Goal: Task Accomplishment & Management: Complete application form

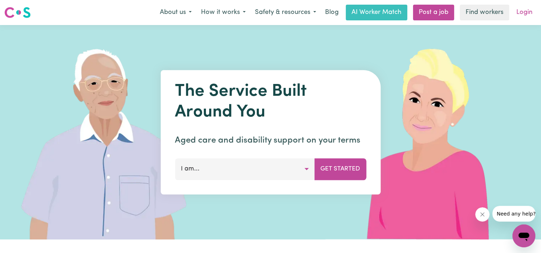
click at [527, 12] on link "Login" at bounding box center [524, 13] width 25 height 16
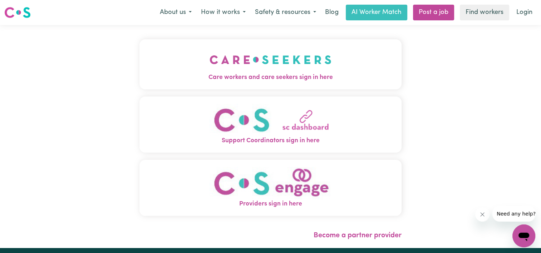
click at [268, 75] on span "Care workers and care seekers sign in here" at bounding box center [271, 77] width 262 height 9
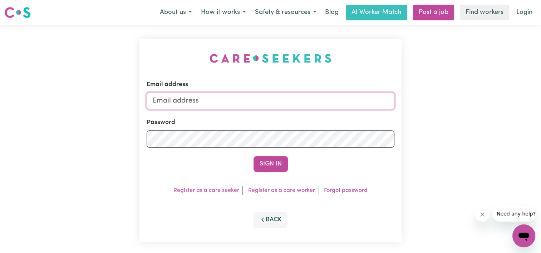
click at [256, 100] on input "Email address" at bounding box center [271, 100] width 248 height 17
type input "[EMAIL_ADDRESS][DOMAIN_NAME]"
click at [254, 156] on button "Sign In" at bounding box center [271, 164] width 34 height 16
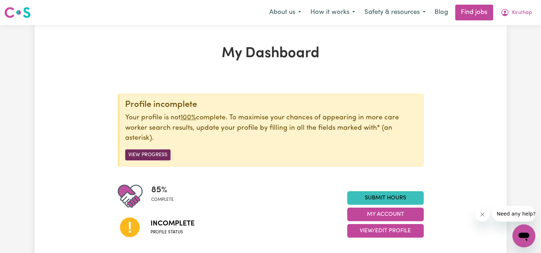
click at [151, 155] on button "View Progress" at bounding box center [147, 155] width 45 height 11
click at [153, 155] on button "View Progress" at bounding box center [147, 155] width 45 height 11
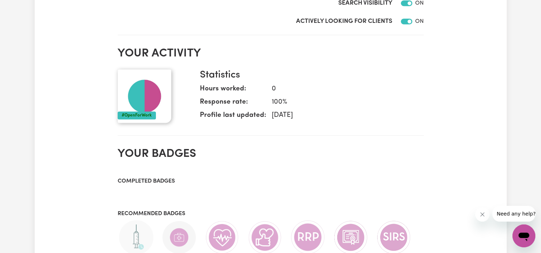
scroll to position [537, 0]
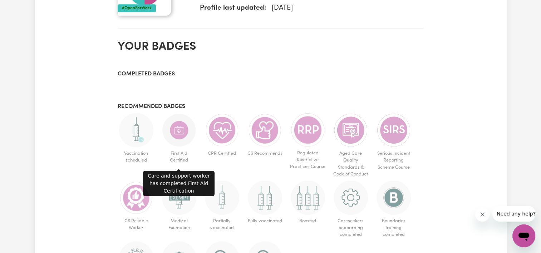
click at [177, 130] on img at bounding box center [179, 130] width 34 height 34
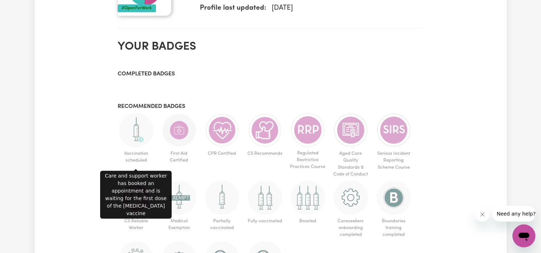
click at [133, 127] on img at bounding box center [136, 130] width 34 height 34
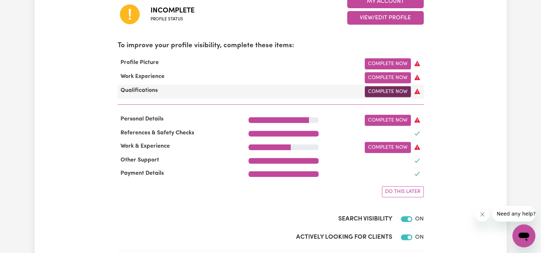
scroll to position [215, 0]
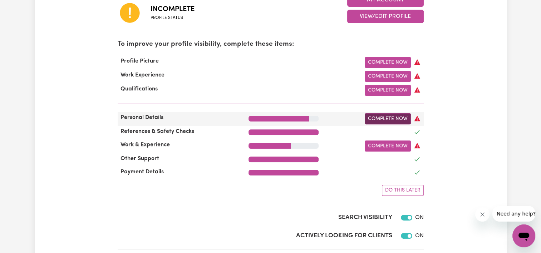
click at [376, 121] on link "Complete Now" at bounding box center [388, 118] width 46 height 11
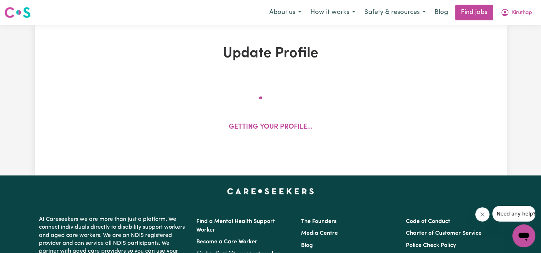
select select "[DEMOGRAPHIC_DATA]"
select select "[DEMOGRAPHIC_DATA] Citizen"
select select "Studying a healthcare related degree or qualification"
select select "50"
select select "65"
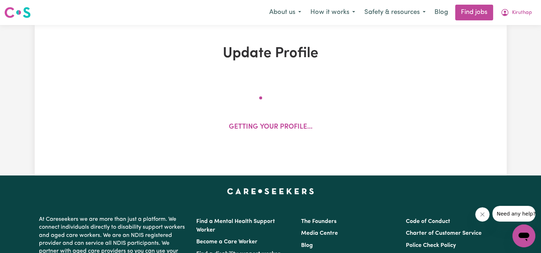
select select "75"
select select "100"
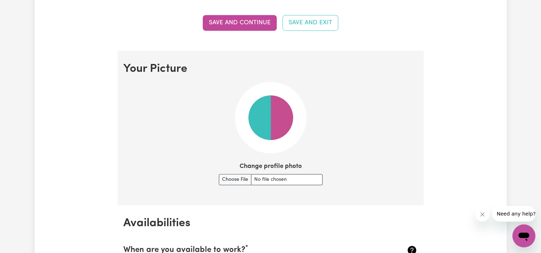
scroll to position [501, 0]
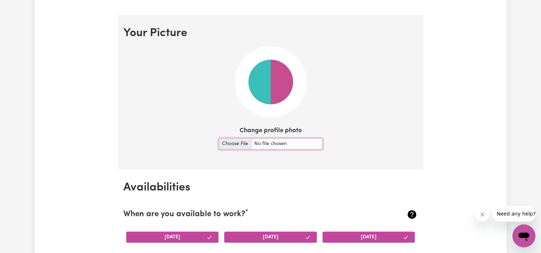
click at [222, 145] on input "Change profile photo" at bounding box center [271, 143] width 104 height 11
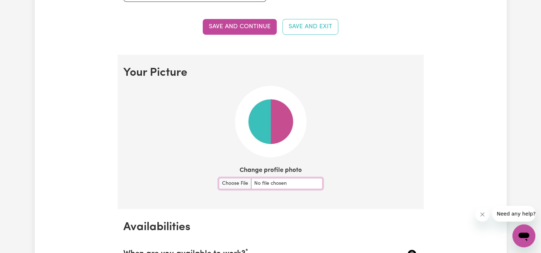
scroll to position [465, 0]
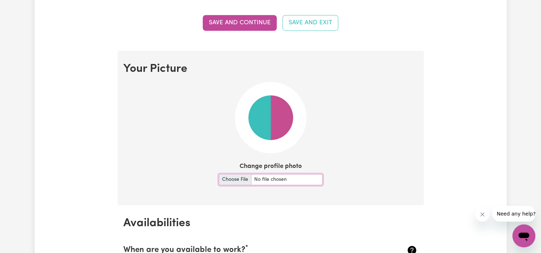
click at [235, 182] on input "Change profile photo" at bounding box center [271, 179] width 104 height 11
type input "C:\fakepath\IMG_0141 (1).PNG"
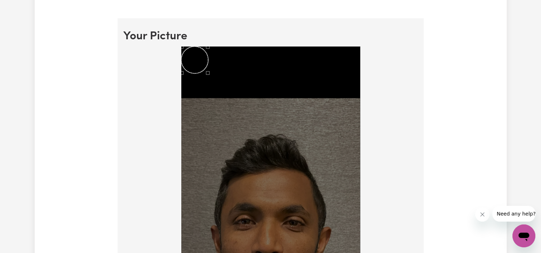
scroll to position [537, 0]
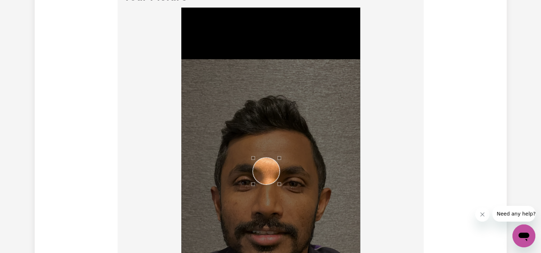
click at [266, 174] on div "Use the arrow keys to move the crop selection area" at bounding box center [266, 171] width 27 height 27
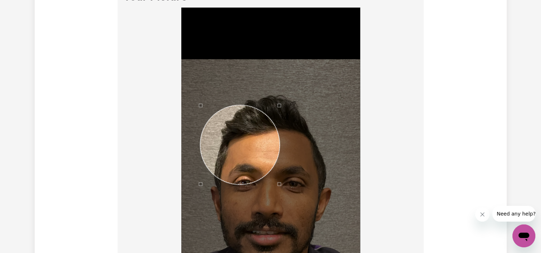
click at [205, 49] on div at bounding box center [270, 202] width 179 height 388
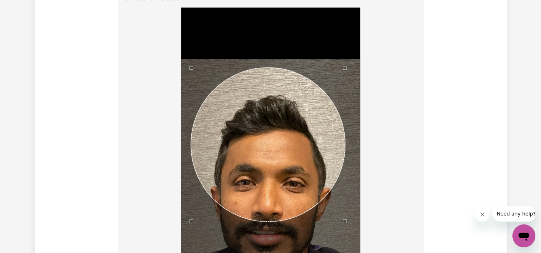
click at [246, 103] on div "Use the arrow keys to move the crop selection area" at bounding box center [268, 145] width 154 height 154
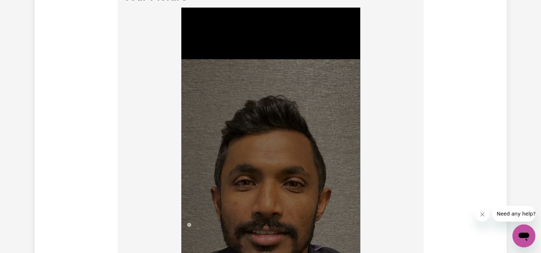
click at [188, 237] on img at bounding box center [270, 202] width 179 height 388
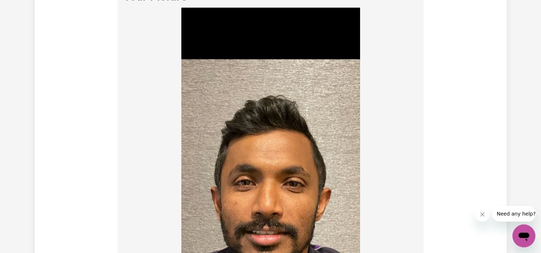
click at [251, 134] on img at bounding box center [270, 202] width 179 height 388
click at [265, 145] on img at bounding box center [270, 202] width 179 height 388
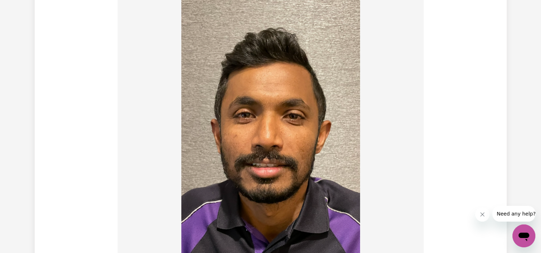
scroll to position [608, 0]
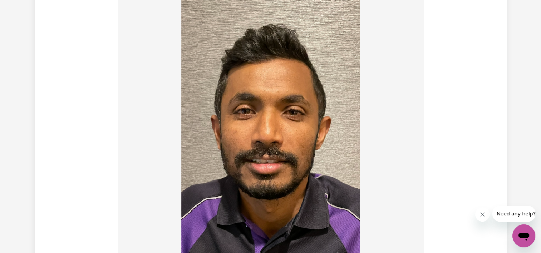
click at [273, 90] on img at bounding box center [270, 130] width 179 height 388
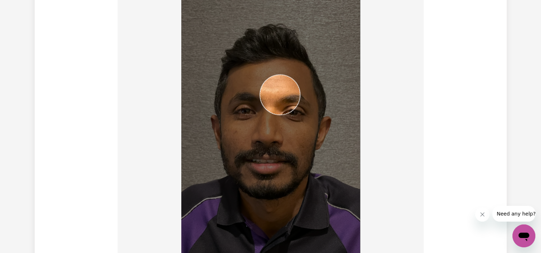
click at [300, 130] on img at bounding box center [270, 130] width 179 height 388
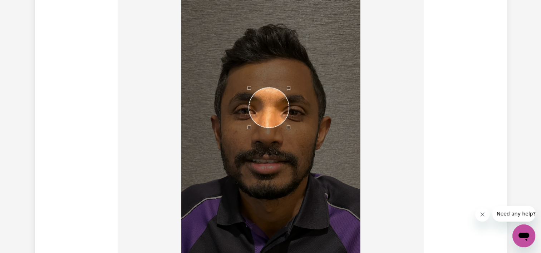
click at [267, 106] on div "Use the arrow keys to move the crop selection area" at bounding box center [269, 108] width 40 height 40
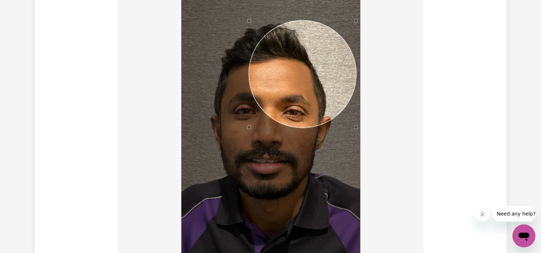
click at [357, 1] on div at bounding box center [270, 130] width 179 height 388
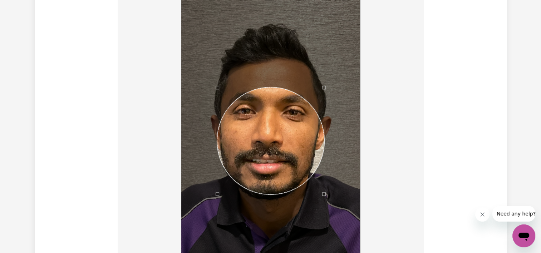
click at [268, 132] on div "Use the arrow keys to move the crop selection area" at bounding box center [270, 140] width 107 height 107
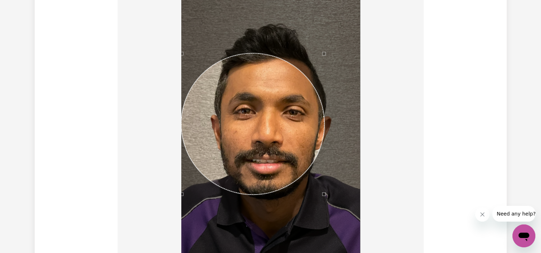
click at [167, 9] on div at bounding box center [270, 131] width 295 height 391
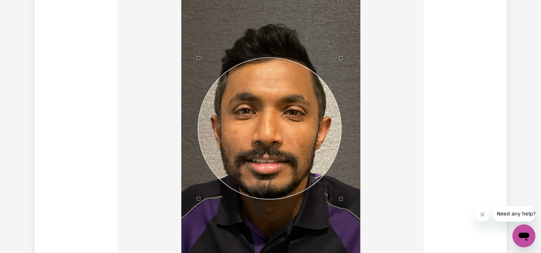
click at [281, 135] on div "Use the arrow keys to move the crop selection area" at bounding box center [269, 128] width 143 height 141
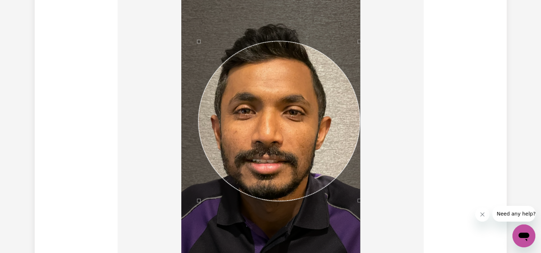
click at [389, 36] on div at bounding box center [270, 131] width 295 height 391
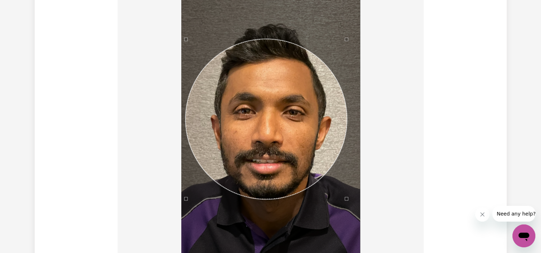
click at [250, 139] on div "Use the arrow keys to move the crop selection area" at bounding box center [266, 119] width 161 height 160
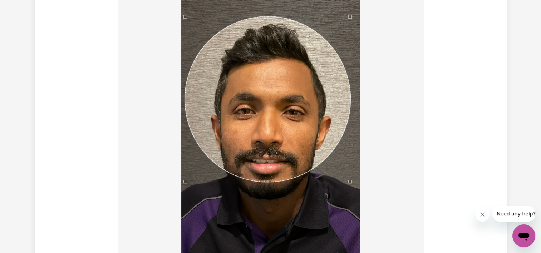
click at [268, 16] on div "Use the arrow keys to move the crop selection area" at bounding box center [268, 99] width 166 height 166
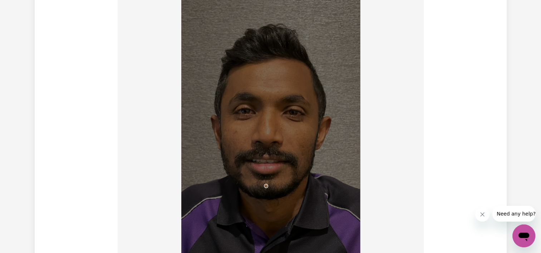
click at [268, 192] on img at bounding box center [270, 130] width 179 height 388
click at [252, 60] on img at bounding box center [270, 130] width 179 height 388
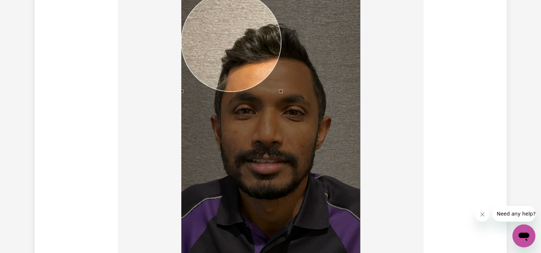
click at [201, 23] on div "Use the arrow keys to move the crop selection area" at bounding box center [231, 42] width 100 height 100
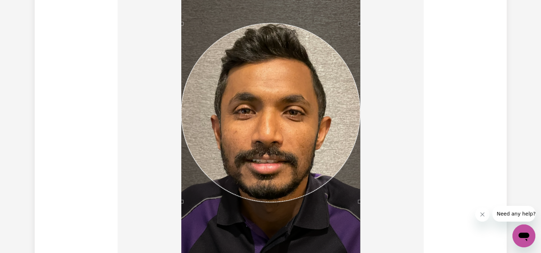
click at [306, 94] on div "Use the arrow keys to move the crop selection area" at bounding box center [270, 112] width 179 height 179
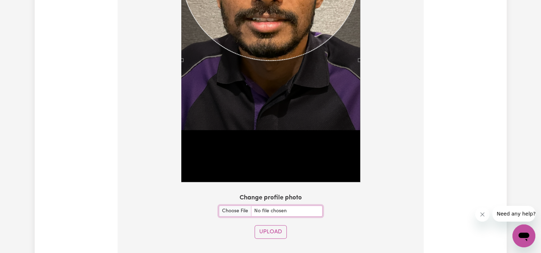
scroll to position [752, 0]
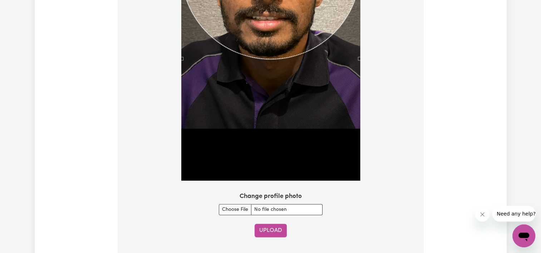
click at [277, 228] on button "Upload" at bounding box center [271, 231] width 32 height 14
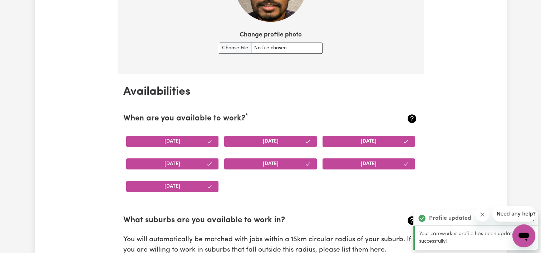
scroll to position [598, 0]
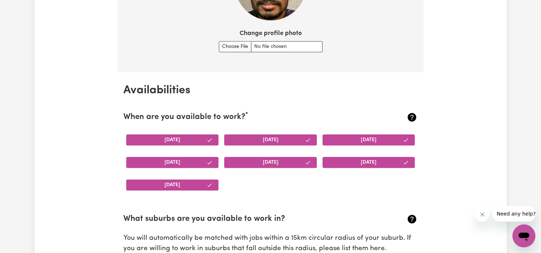
click at [169, 138] on button "[DATE]" at bounding box center [172, 140] width 93 height 11
click at [200, 136] on button "[DATE]" at bounding box center [172, 140] width 93 height 11
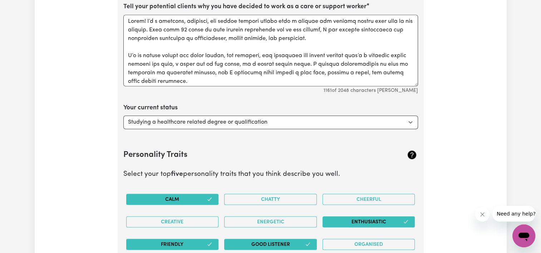
scroll to position [1242, 0]
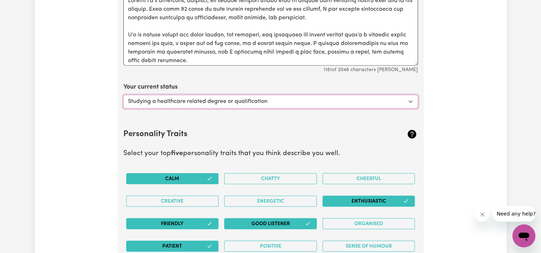
click at [413, 97] on select "Select... Studying a healthcare related degree or qualification Studying a non-…" at bounding box center [270, 102] width 295 height 14
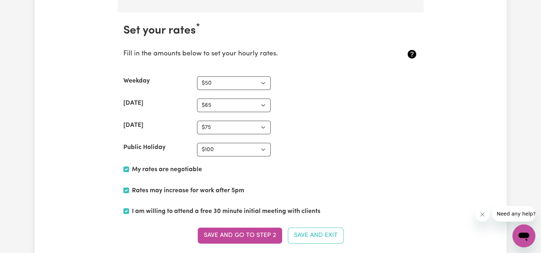
scroll to position [1994, 0]
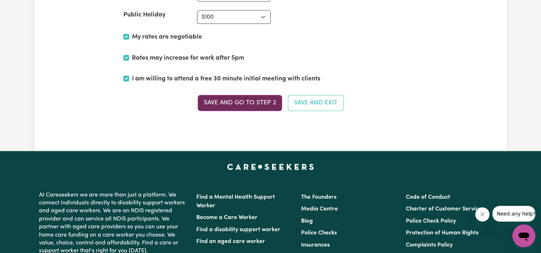
click at [230, 99] on button "Save and go to Step 2" at bounding box center [240, 103] width 84 height 16
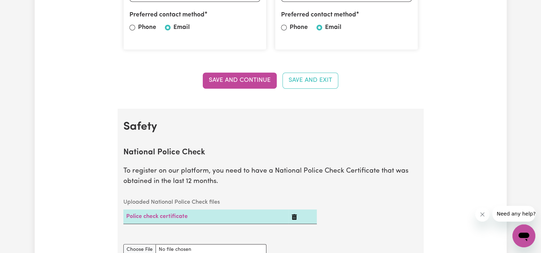
scroll to position [465, 0]
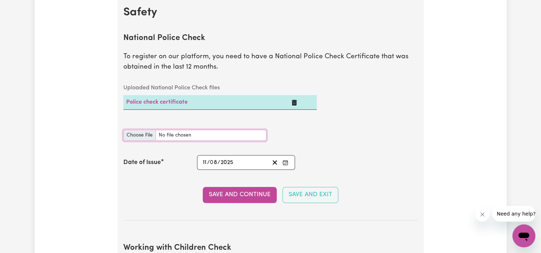
click at [135, 132] on input "National Police Check document" at bounding box center [194, 135] width 143 height 11
type input "C:\fakepath\National_Police_Check-10398872-1754876955-Criminal_History_Certific…"
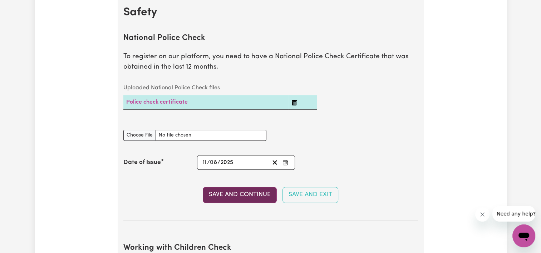
click at [228, 193] on button "Save and Continue" at bounding box center [240, 195] width 74 height 16
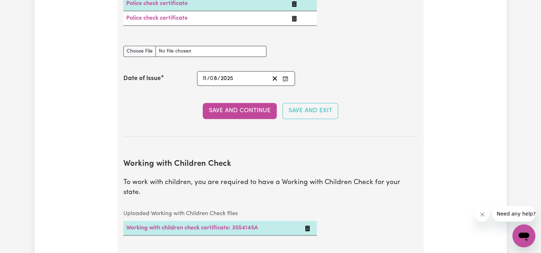
scroll to position [482, 0]
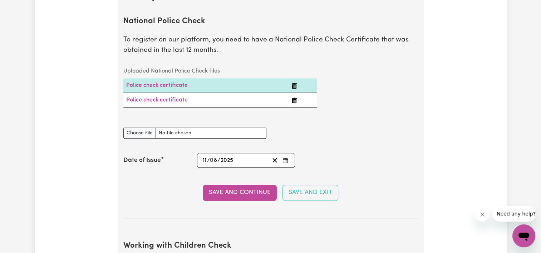
click at [191, 99] on td "Police check certificate" at bounding box center [206, 100] width 166 height 15
click at [295, 100] on icon "Delete Police check certificate" at bounding box center [294, 101] width 5 height 6
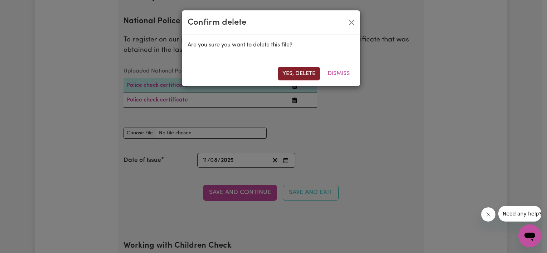
click at [302, 75] on button "Yes, delete" at bounding box center [299, 74] width 42 height 14
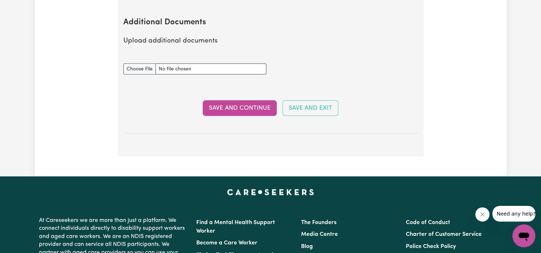
scroll to position [1377, 0]
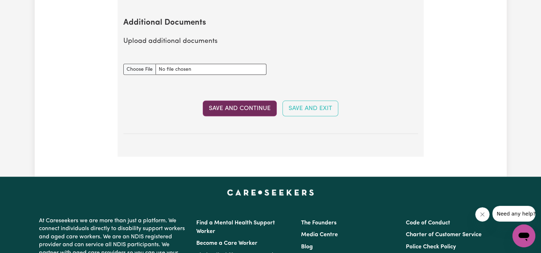
click at [256, 101] on button "Save and Continue" at bounding box center [240, 109] width 74 height 16
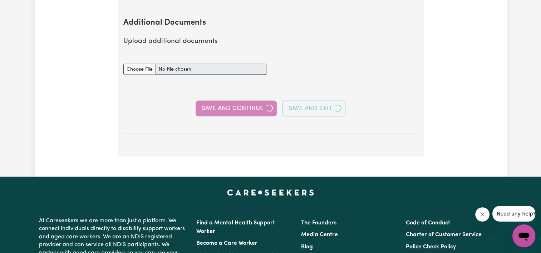
select select "Certificate III (Individual Support)"
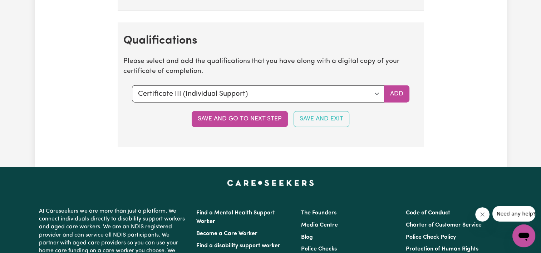
scroll to position [1682, 0]
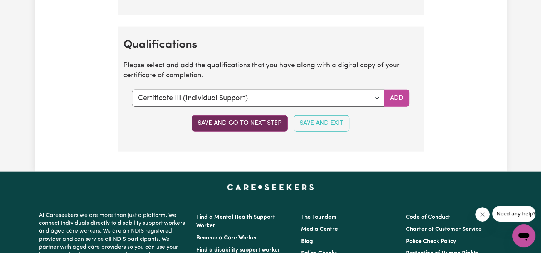
click at [223, 118] on button "Save and go to next step" at bounding box center [240, 124] width 96 height 16
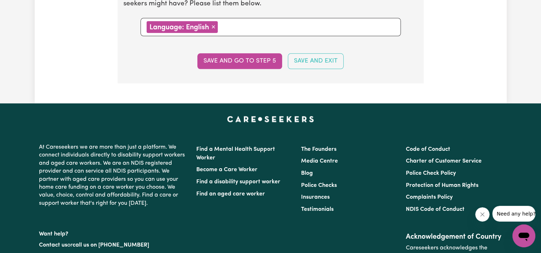
scroll to position [895, 0]
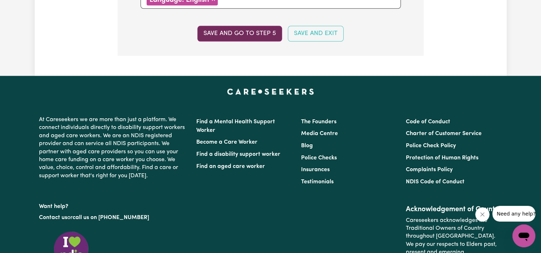
click at [254, 34] on button "Save and go to step 5" at bounding box center [240, 34] width 85 height 16
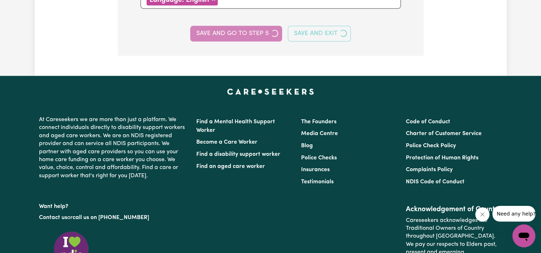
select select "I am providing services through another platform"
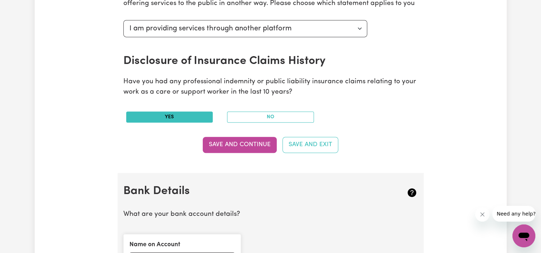
scroll to position [322, 0]
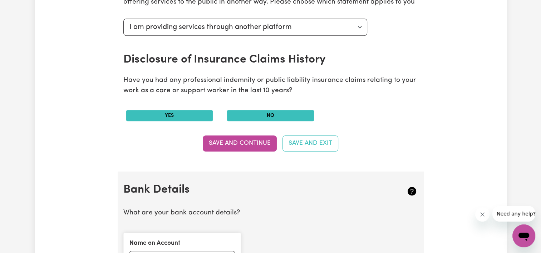
click at [251, 112] on button "No" at bounding box center [270, 115] width 87 height 11
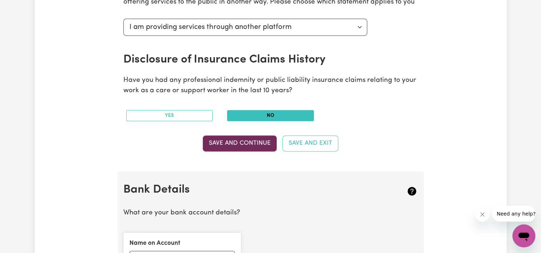
click at [249, 140] on button "Save and Continue" at bounding box center [240, 144] width 74 height 16
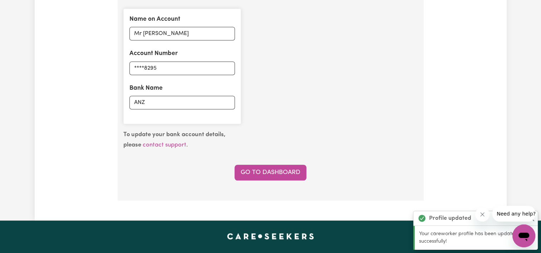
scroll to position [582, 0]
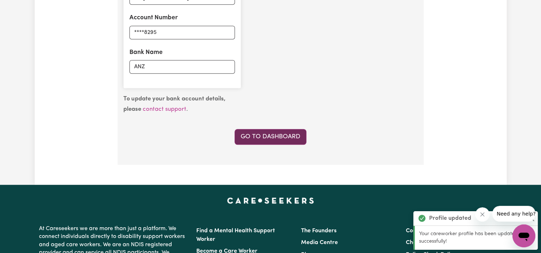
click at [283, 135] on link "Go to Dashboard" at bounding box center [271, 137] width 72 height 16
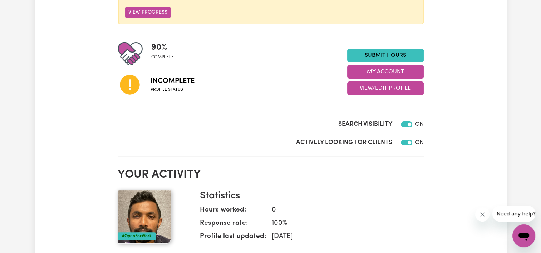
scroll to position [143, 0]
click at [127, 89] on icon at bounding box center [130, 85] width 20 height 20
click at [172, 88] on span "Profile status" at bounding box center [173, 89] width 44 height 6
click at [173, 79] on span "Incomplete" at bounding box center [173, 81] width 44 height 11
click at [171, 86] on span "Profile status" at bounding box center [173, 89] width 44 height 6
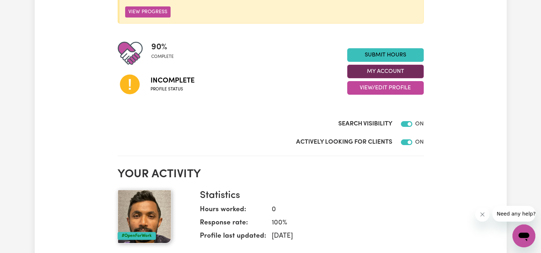
click at [378, 73] on button "My Account" at bounding box center [385, 72] width 77 height 14
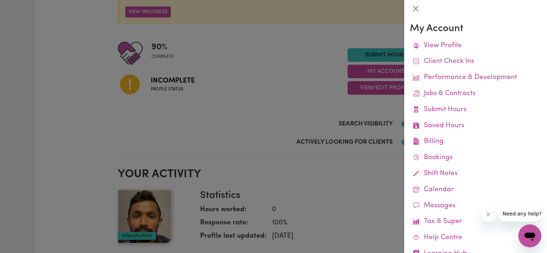
click at [299, 79] on div at bounding box center [273, 126] width 547 height 253
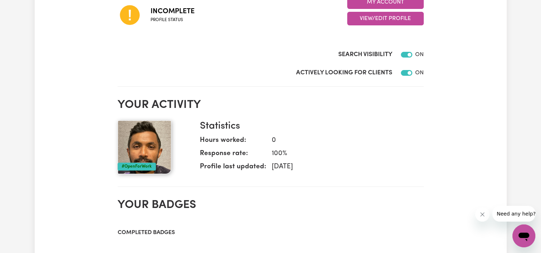
scroll to position [107, 0]
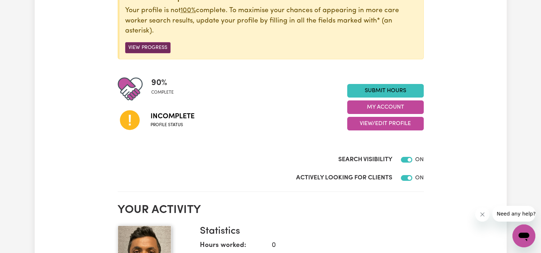
click at [155, 50] on button "View Progress" at bounding box center [147, 47] width 45 height 11
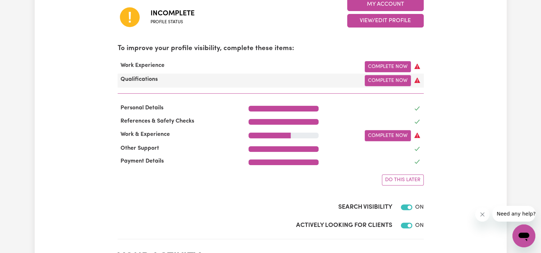
scroll to position [215, 0]
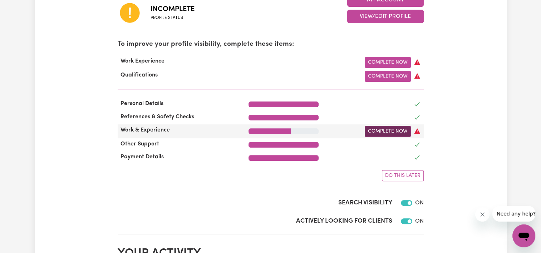
click at [385, 131] on link "Complete Now" at bounding box center [388, 131] width 46 height 11
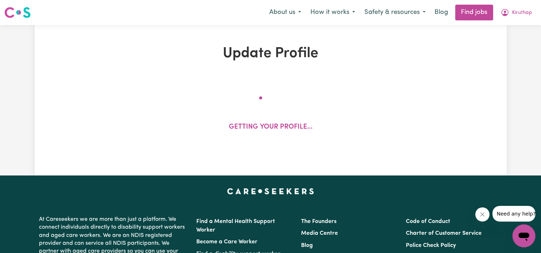
select select "Certificate III (Individual Support)"
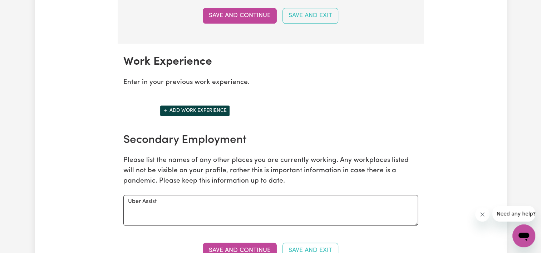
scroll to position [966, 0]
click at [179, 109] on button "Add work experience" at bounding box center [195, 110] width 70 height 11
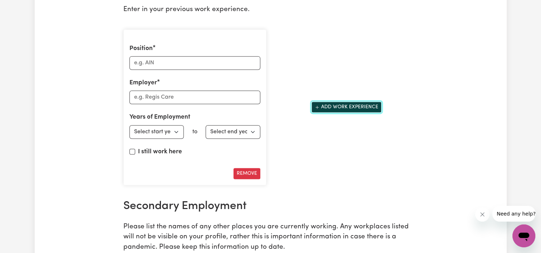
scroll to position [1038, 0]
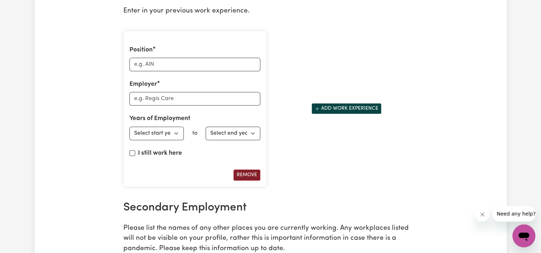
click at [249, 170] on button "Remove" at bounding box center [247, 175] width 27 height 11
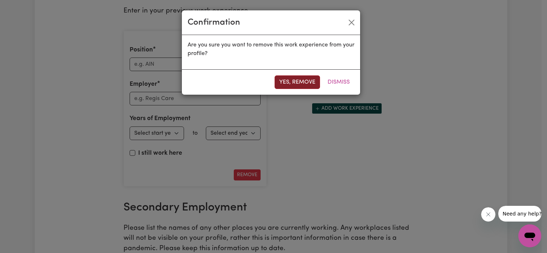
click at [305, 88] on button "Yes, remove" at bounding box center [296, 83] width 45 height 14
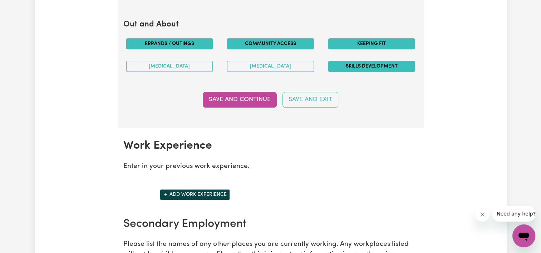
scroll to position [859, 0]
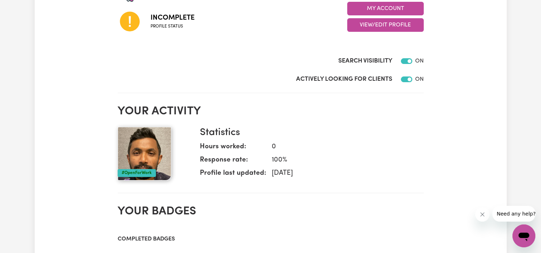
scroll to position [107, 0]
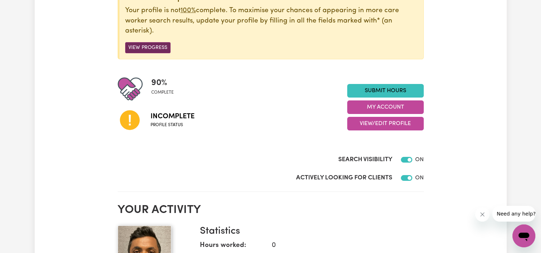
click at [160, 46] on button "View Progress" at bounding box center [147, 47] width 45 height 11
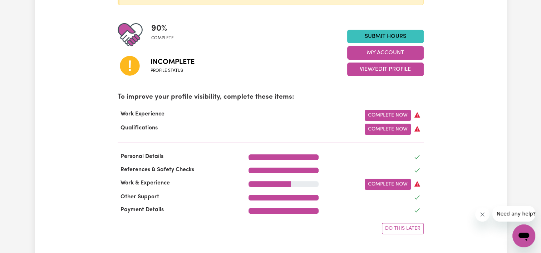
scroll to position [179, 0]
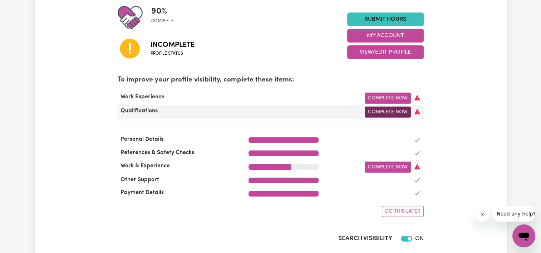
click at [397, 114] on link "Complete Now" at bounding box center [388, 112] width 46 height 11
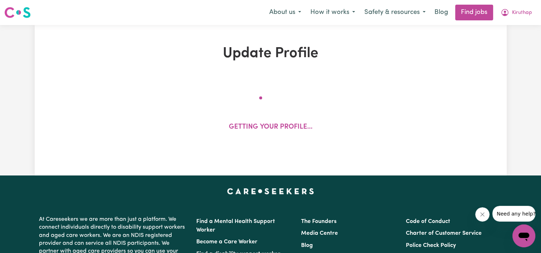
select select "Certificate III (Individual Support)"
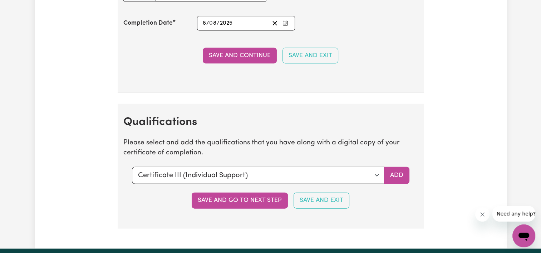
scroll to position [1610, 0]
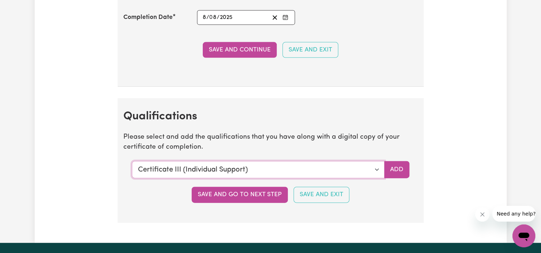
click at [376, 165] on select "Select a qualification to add... Certificate III (Individual Support) Certifica…" at bounding box center [258, 169] width 253 height 17
